Goal: Navigation & Orientation: Find specific page/section

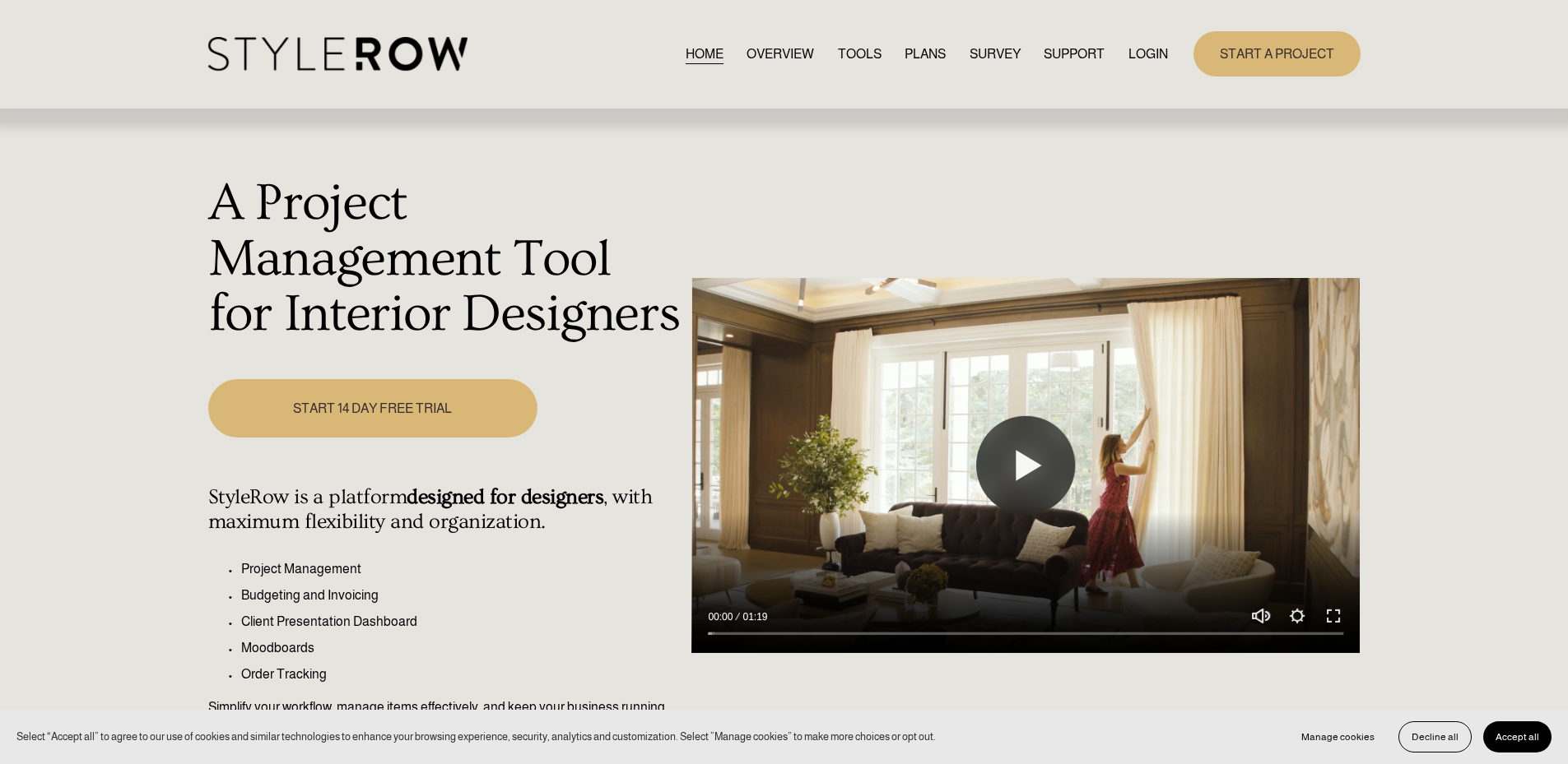
click at [1154, 49] on link "LOGIN" at bounding box center [1147, 54] width 39 height 22
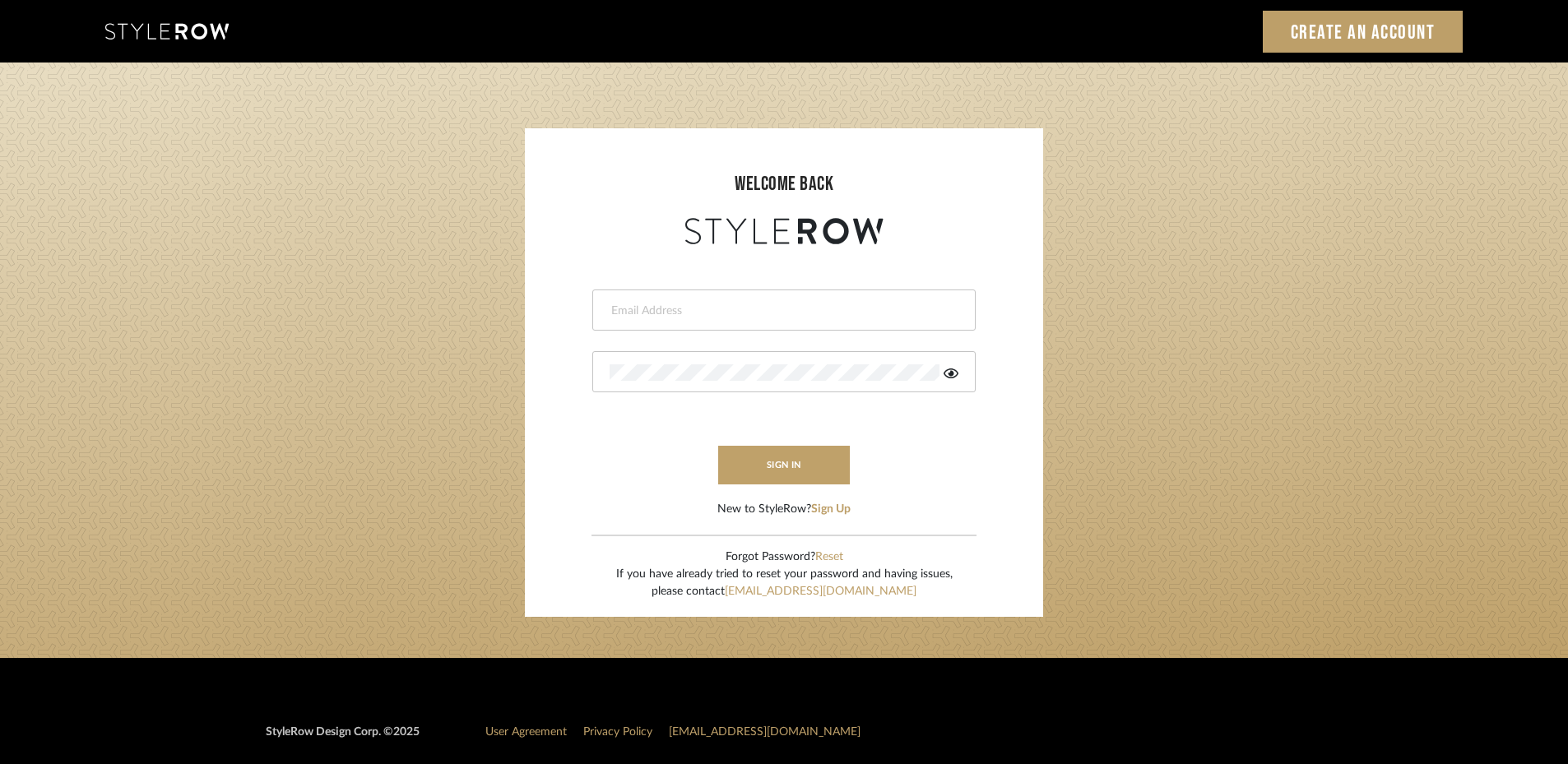
type input "[EMAIL_ADDRESS][PERSON_NAME][DOMAIN_NAME]"
click at [775, 454] on button "sign in" at bounding box center [784, 465] width 132 height 38
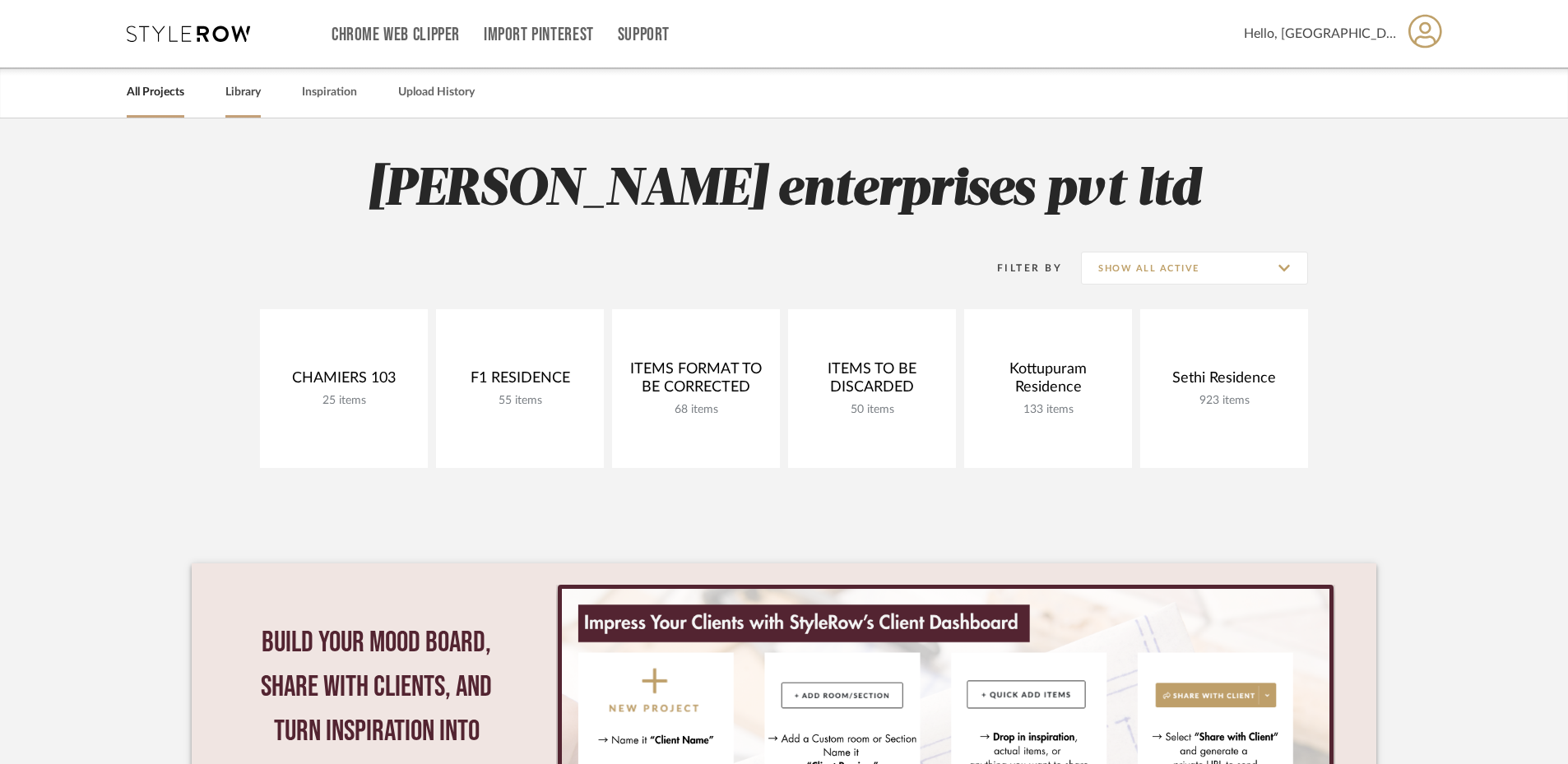
click at [250, 94] on link "Library" at bounding box center [243, 92] width 36 height 22
